Goal: Information Seeking & Learning: Learn about a topic

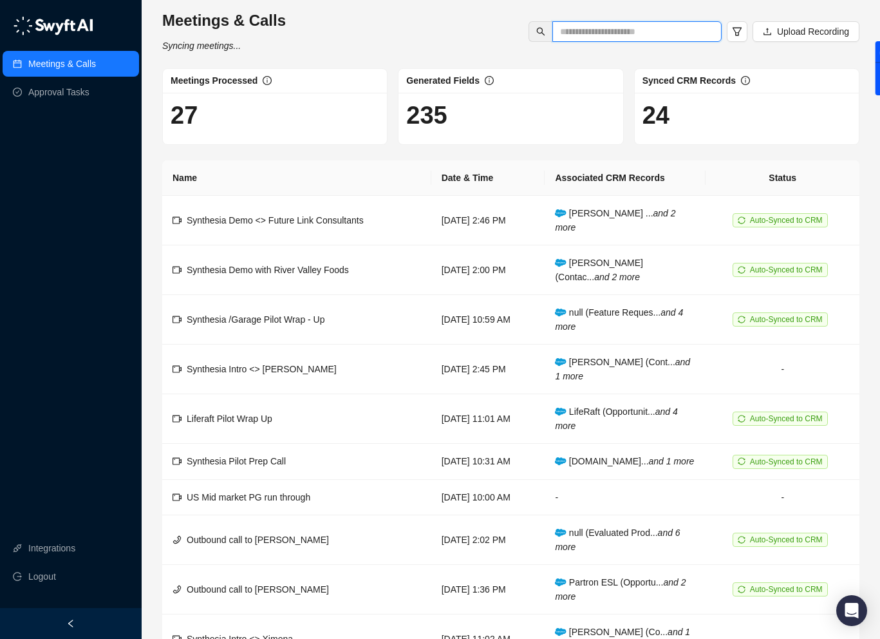
click at [592, 30] on input "text" at bounding box center [632, 31] width 144 height 14
click at [594, 32] on input "text" at bounding box center [632, 31] width 144 height 14
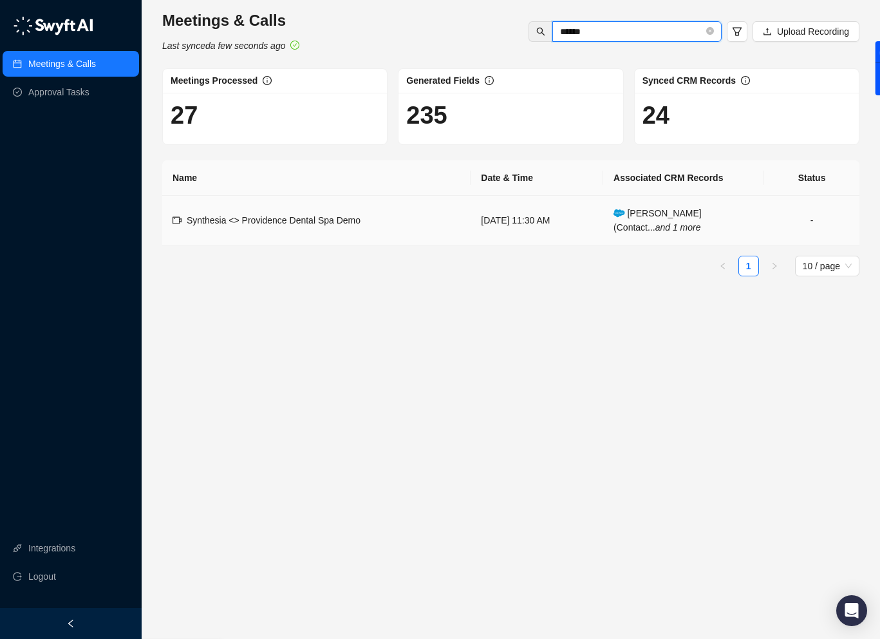
type input "******"
click at [355, 223] on span "Synthesia <> Providence Dental Spa Demo" at bounding box center [274, 220] width 174 height 10
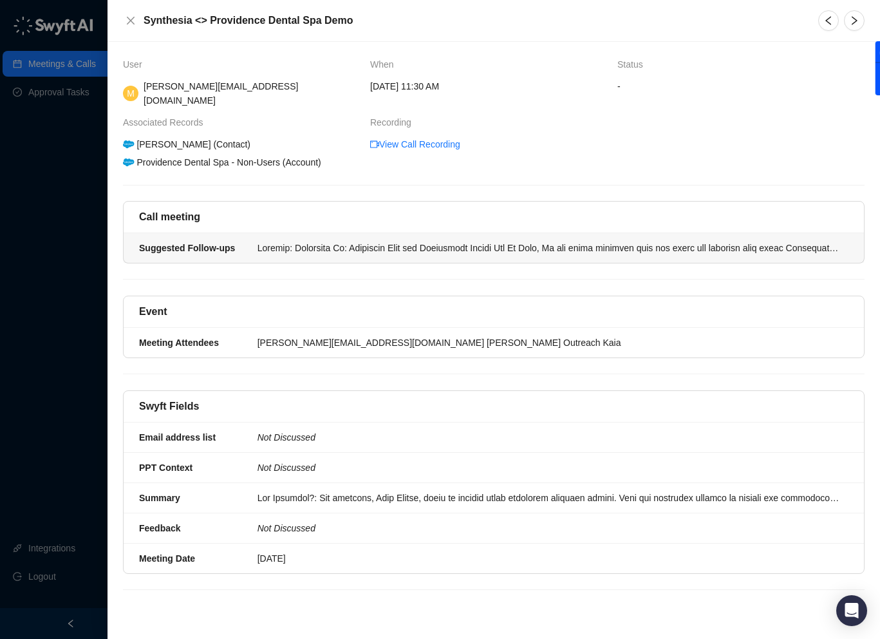
click at [404, 241] on div at bounding box center [548, 248] width 583 height 14
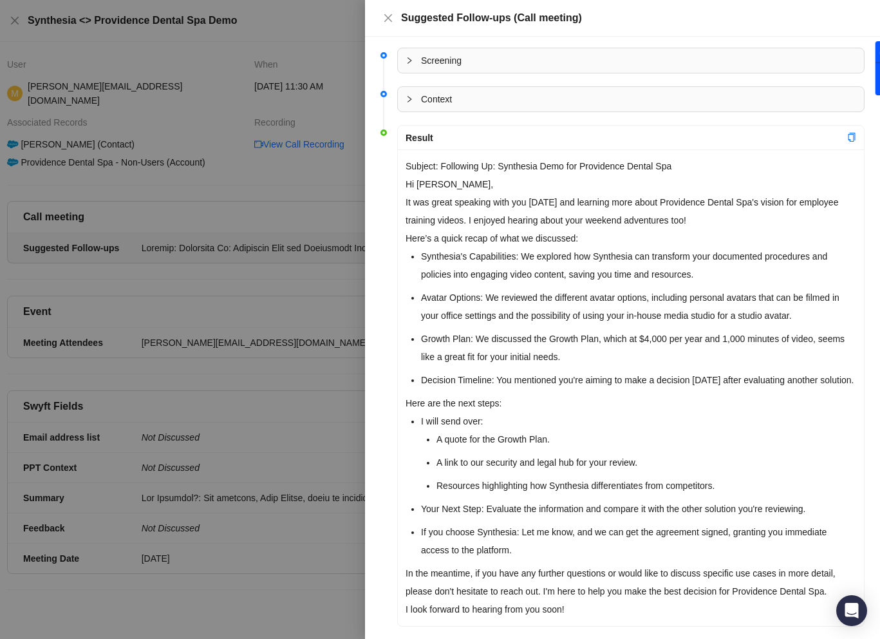
click at [411, 99] on icon "collapsed" at bounding box center [410, 99] width 8 height 8
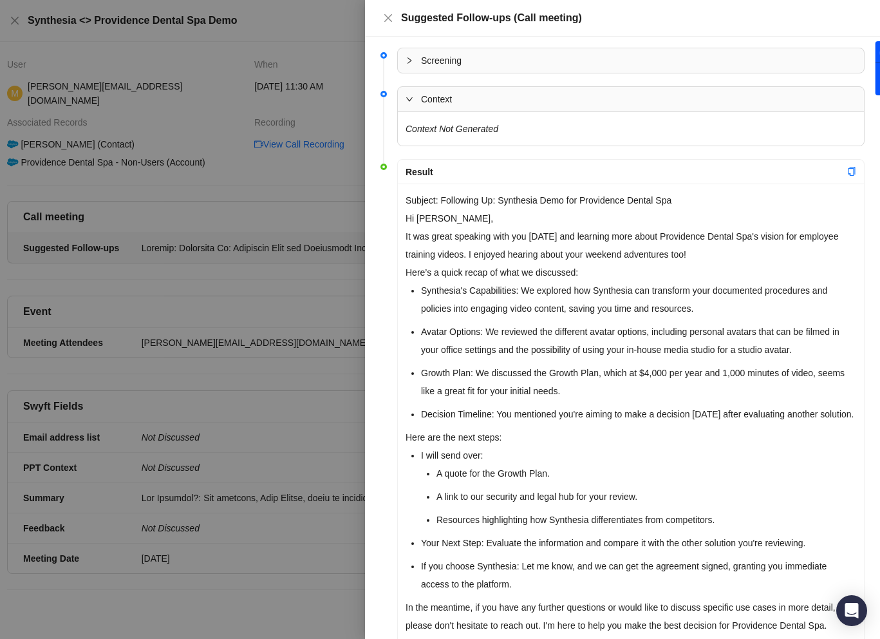
click at [408, 59] on icon "collapsed" at bounding box center [410, 61] width 8 height 8
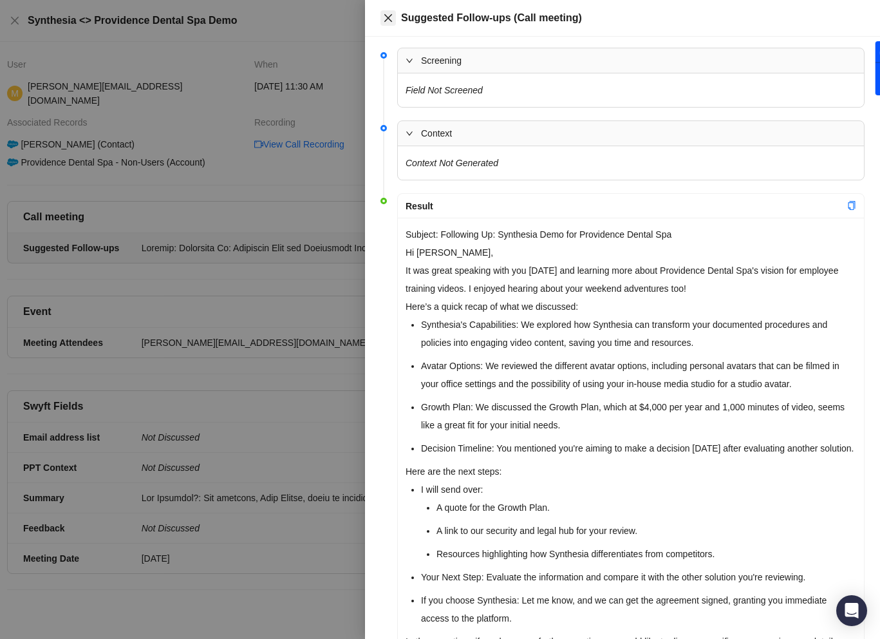
click at [391, 17] on icon "close" at bounding box center [388, 18] width 10 height 10
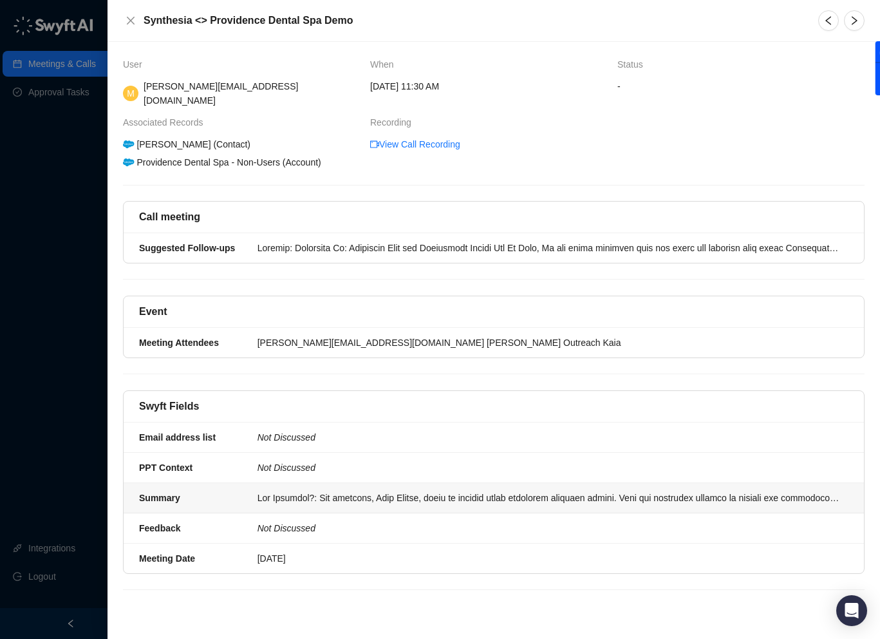
click at [301, 491] on div at bounding box center [548, 498] width 583 height 14
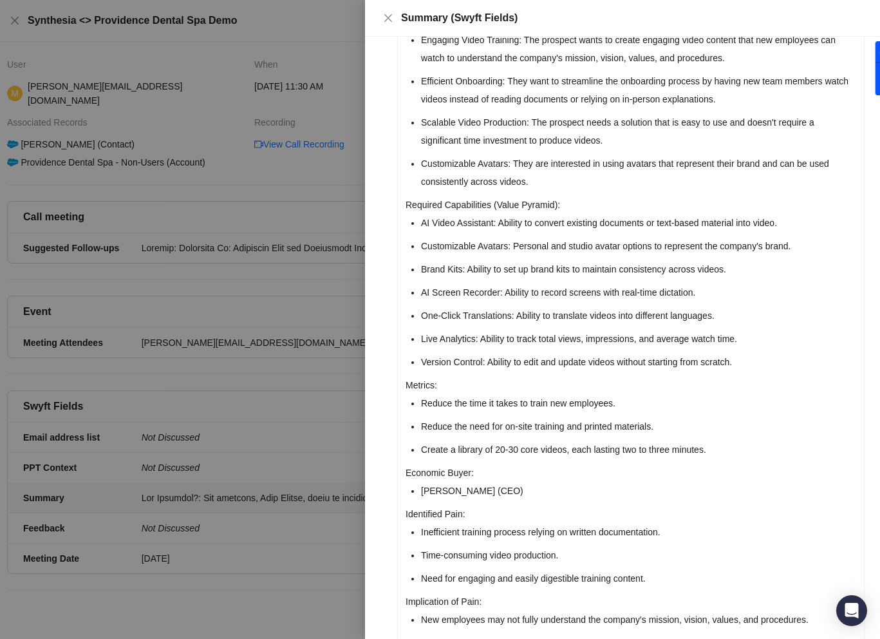
scroll to position [522, 0]
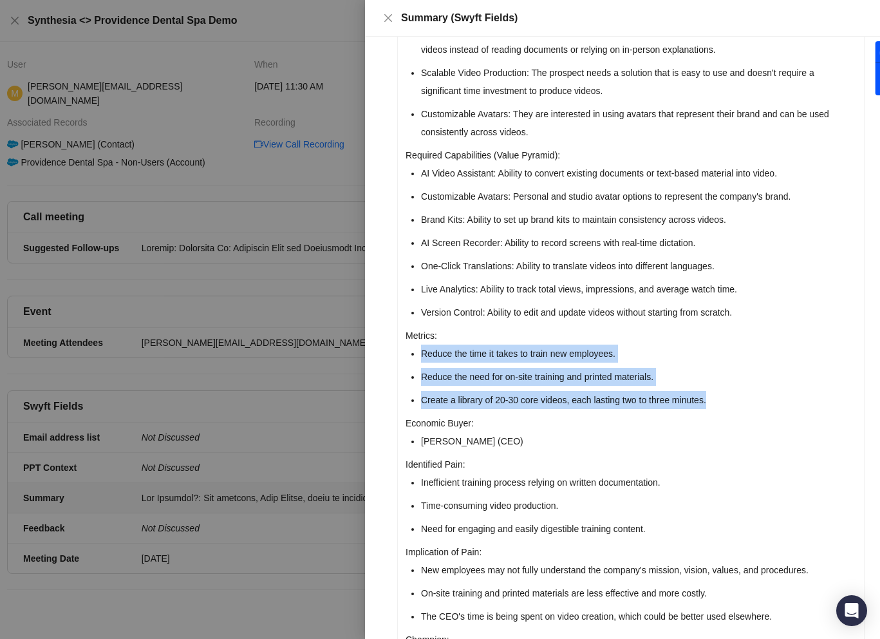
drag, startPoint x: 418, startPoint y: 354, endPoint x: 739, endPoint y: 401, distance: 324.6
click at [739, 401] on div "Why Anything?: The prospect, [PERSON_NAME], wants to improve their corporate tr…" at bounding box center [631, 284] width 466 height 1177
copy ul "Reduce the time it takes to train new employees. Reduce the need for on-site tr…"
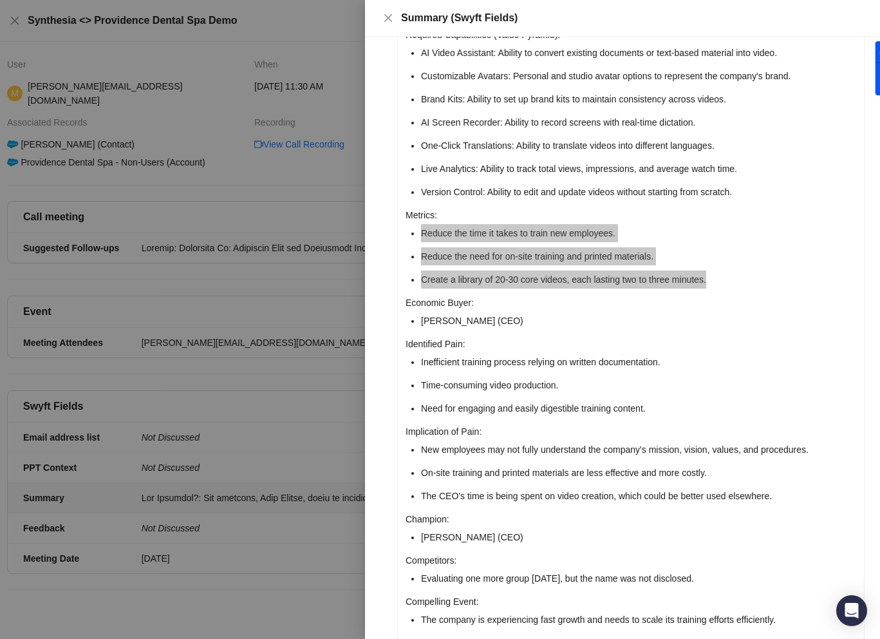
scroll to position [715, 0]
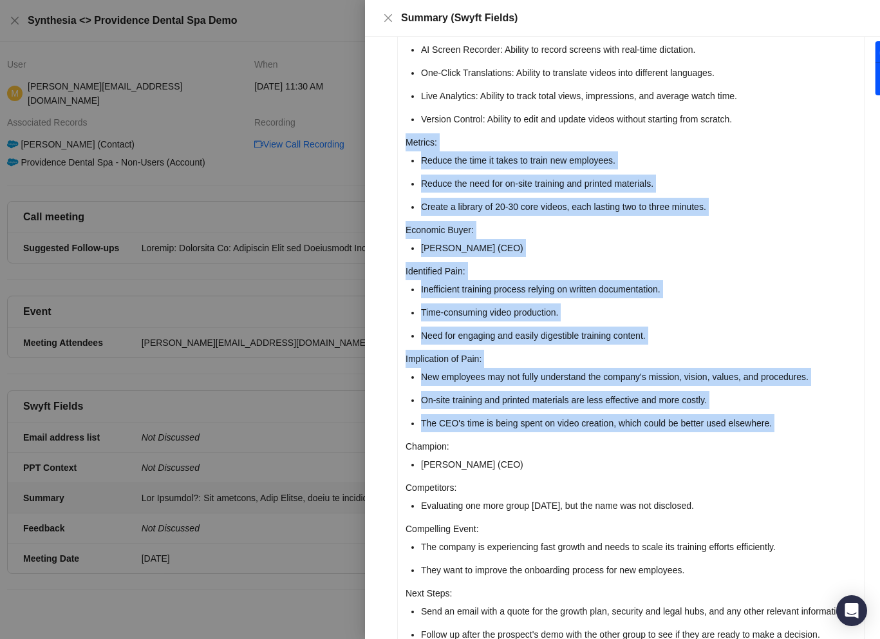
drag, startPoint x: 422, startPoint y: 375, endPoint x: 770, endPoint y: 434, distance: 353.2
click at [770, 434] on div "Why Anything?: The prospect, [PERSON_NAME], wants to improve their corporate tr…" at bounding box center [631, 90] width 466 height 1177
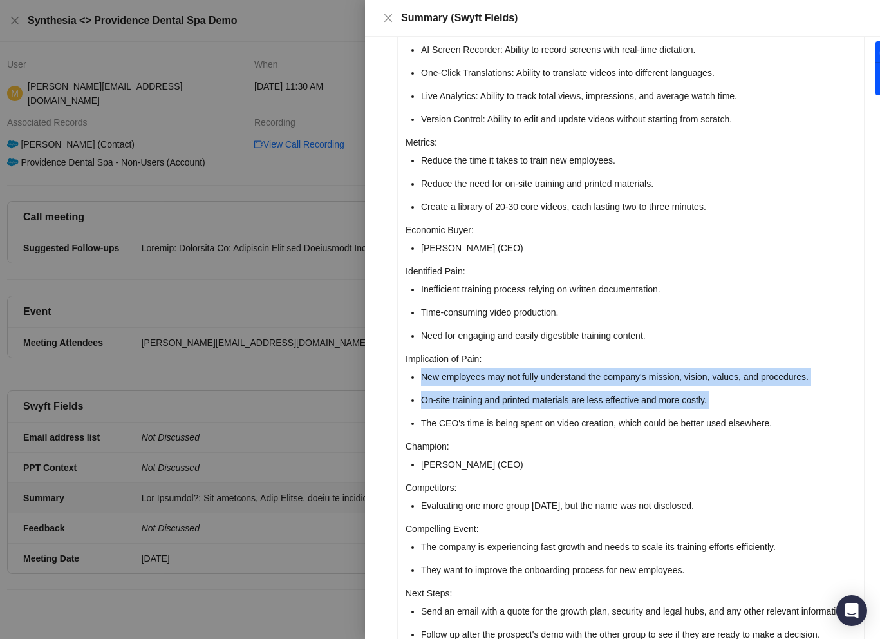
drag, startPoint x: 423, startPoint y: 379, endPoint x: 720, endPoint y: 409, distance: 298.3
click at [720, 409] on ul "New employees may not fully understand the company's mission, vision, values, a…" at bounding box center [638, 400] width 435 height 64
copy ul "New employees may not fully understand the company's mission, vision, values, a…"
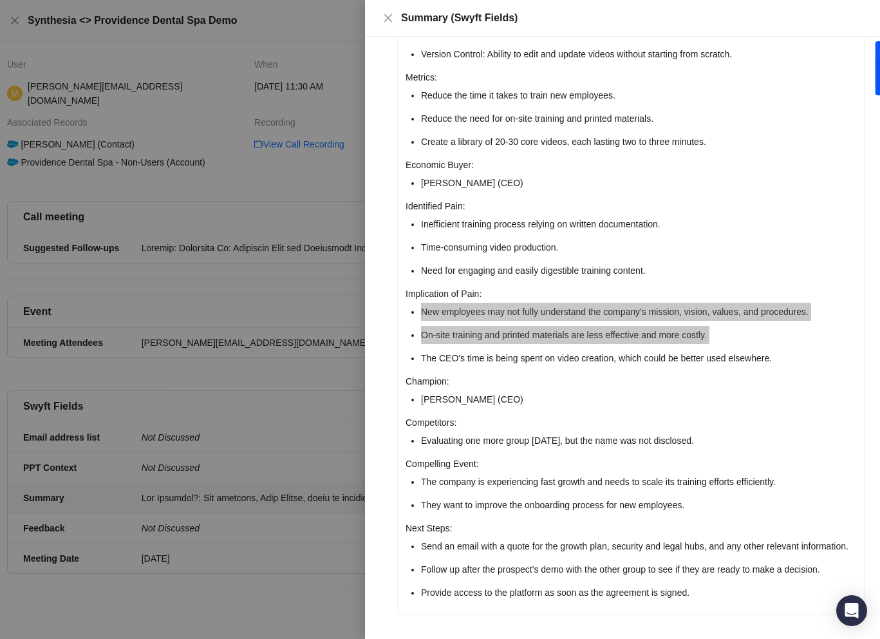
scroll to position [783, 0]
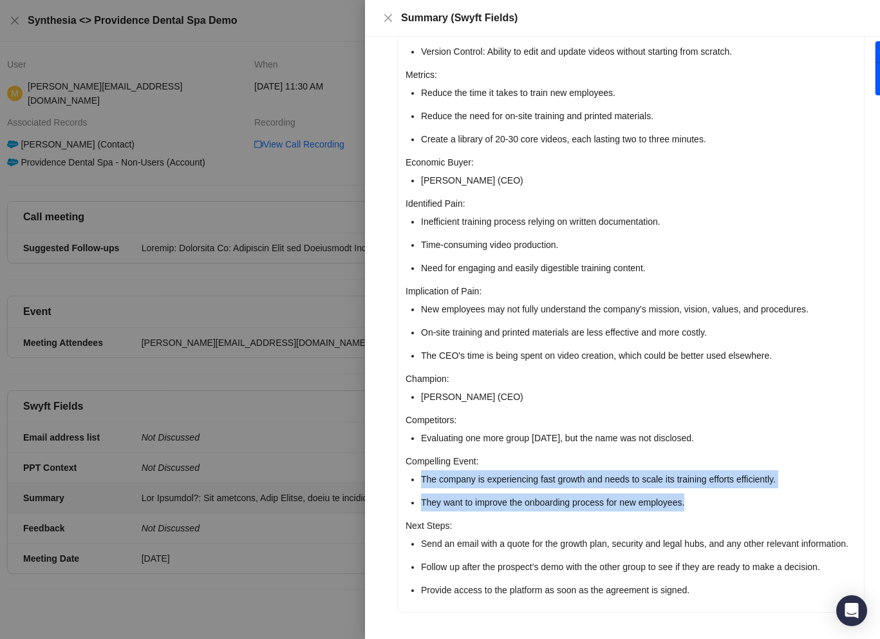
drag, startPoint x: 422, startPoint y: 476, endPoint x: 700, endPoint y: 500, distance: 279.0
click at [700, 500] on ul "The company is experiencing fast growth and needs to scale its training efforts…" at bounding box center [638, 490] width 435 height 41
copy ul "The company is experiencing fast growth and needs to scale its training efforts…"
